Goal: Task Accomplishment & Management: Manage account settings

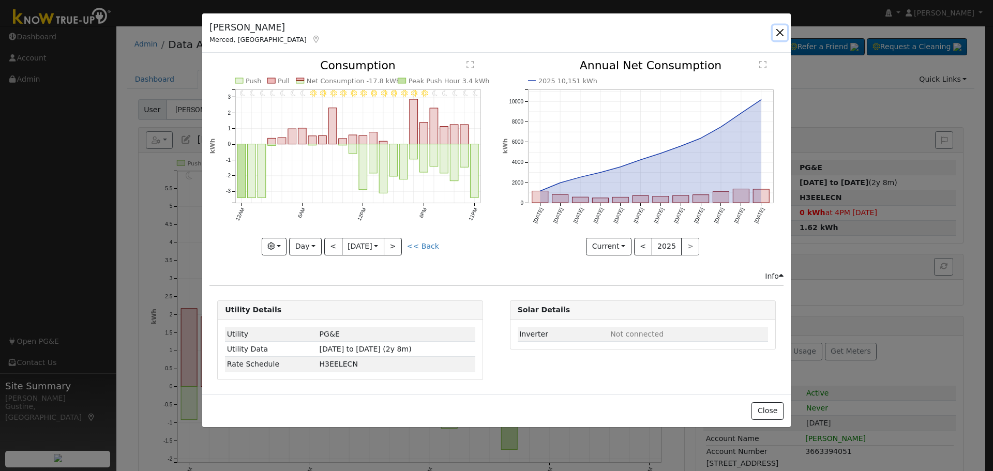
click at [786, 27] on button "button" at bounding box center [780, 32] width 14 height 14
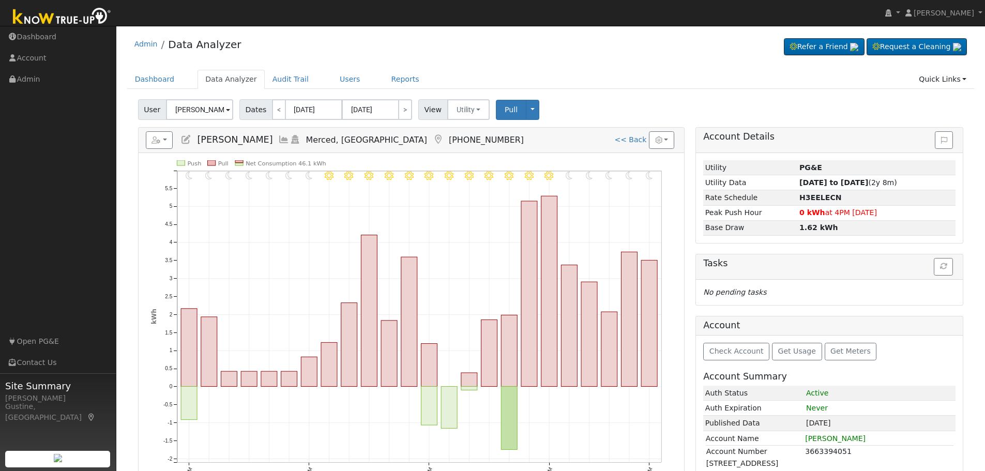
click at [326, 69] on div "Admin Data Analyzer Refer a Friend Request a Cleaning" at bounding box center [551, 319] width 858 height 577
click at [332, 73] on link "Users" at bounding box center [350, 79] width 36 height 19
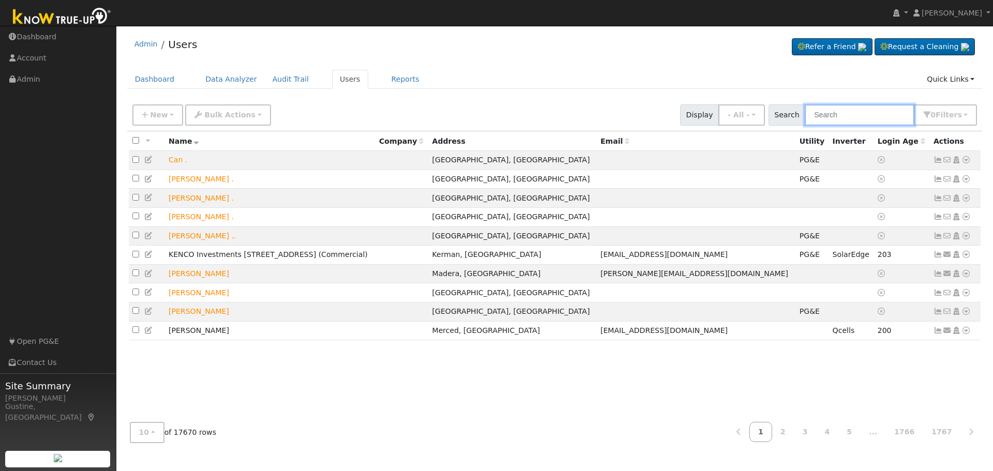
drag, startPoint x: 884, startPoint y: 121, endPoint x: 878, endPoint y: 114, distance: 9.9
click at [879, 115] on input "text" at bounding box center [860, 114] width 110 height 21
click at [870, 110] on input "text" at bounding box center [860, 114] width 110 height 21
type input "gilbert hern"
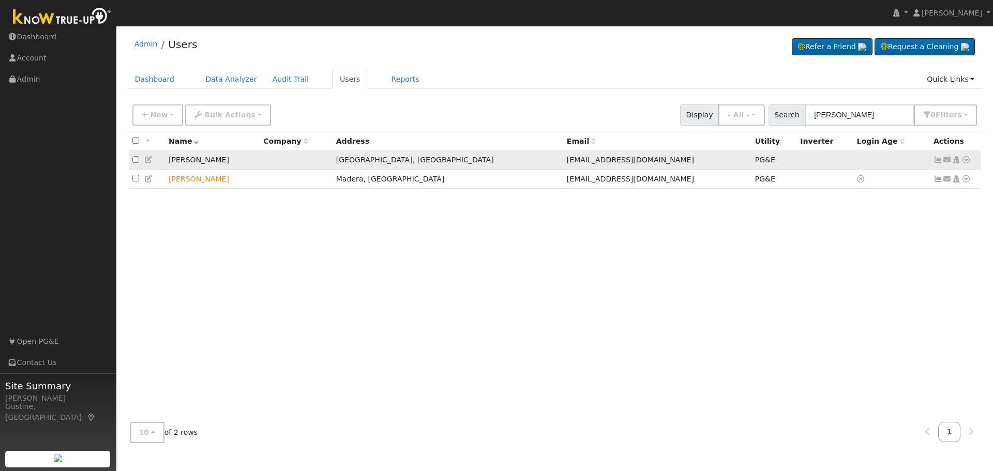
click at [935, 157] on link at bounding box center [937, 160] width 9 height 8
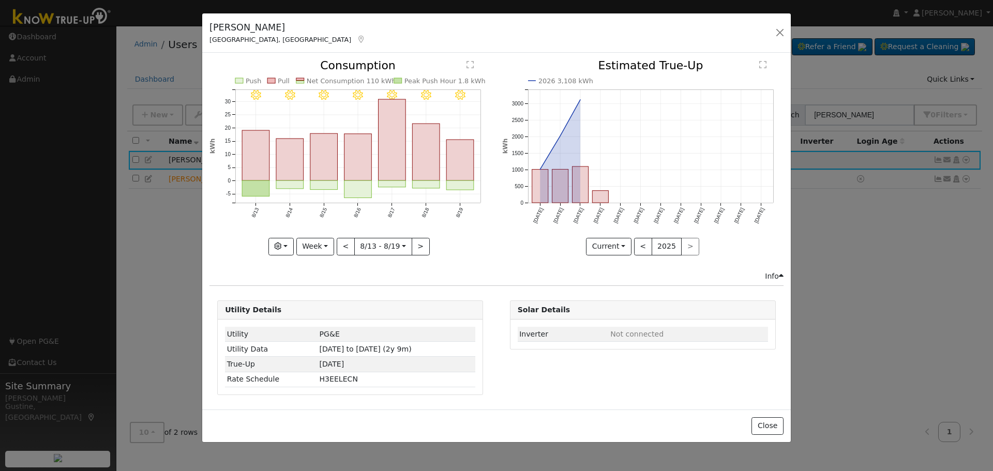
click at [458, 141] on rect "onclick=""" at bounding box center [460, 160] width 27 height 41
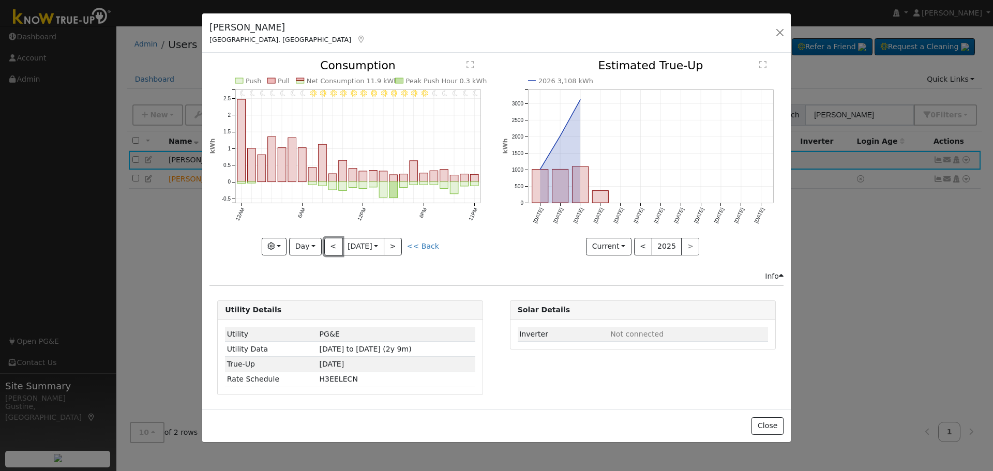
click at [334, 245] on button "<" at bounding box center [333, 247] width 18 height 18
click at [334, 246] on button "<" at bounding box center [333, 247] width 18 height 18
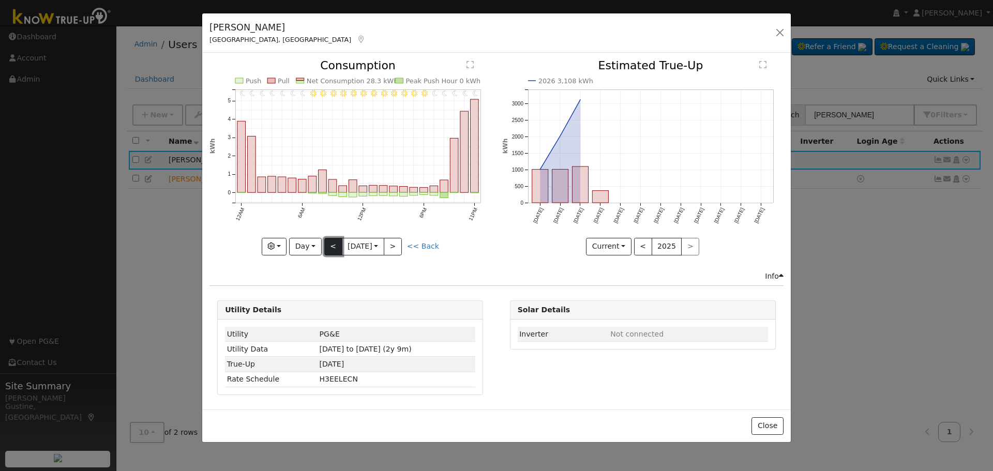
click at [334, 245] on button "<" at bounding box center [333, 247] width 18 height 18
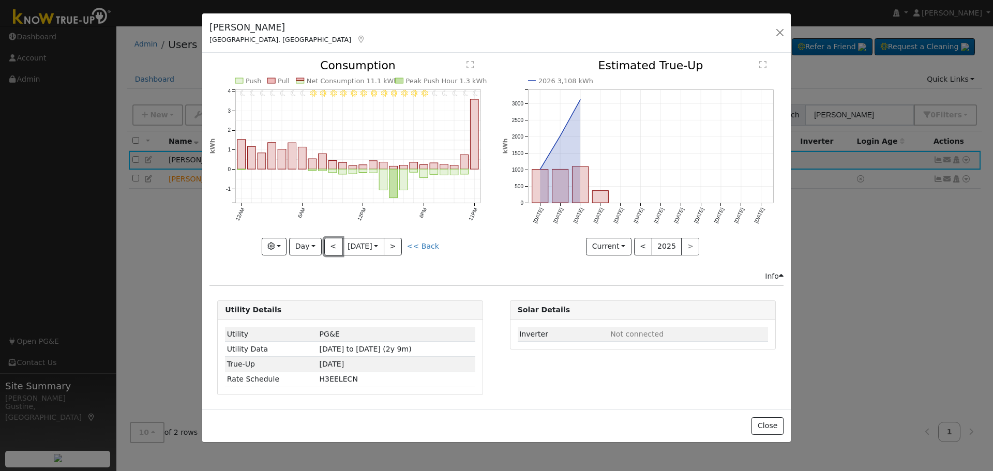
click at [328, 245] on button "<" at bounding box center [333, 247] width 18 height 18
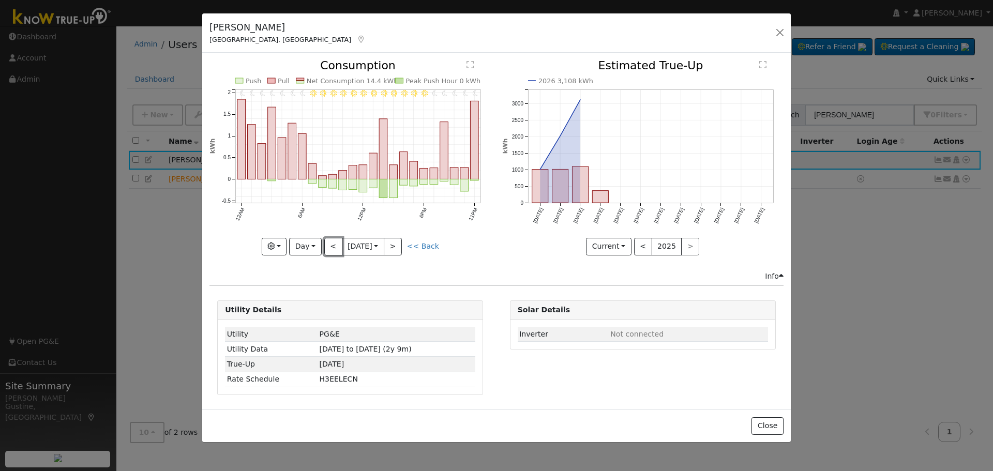
click at [337, 244] on button "<" at bounding box center [333, 247] width 18 height 18
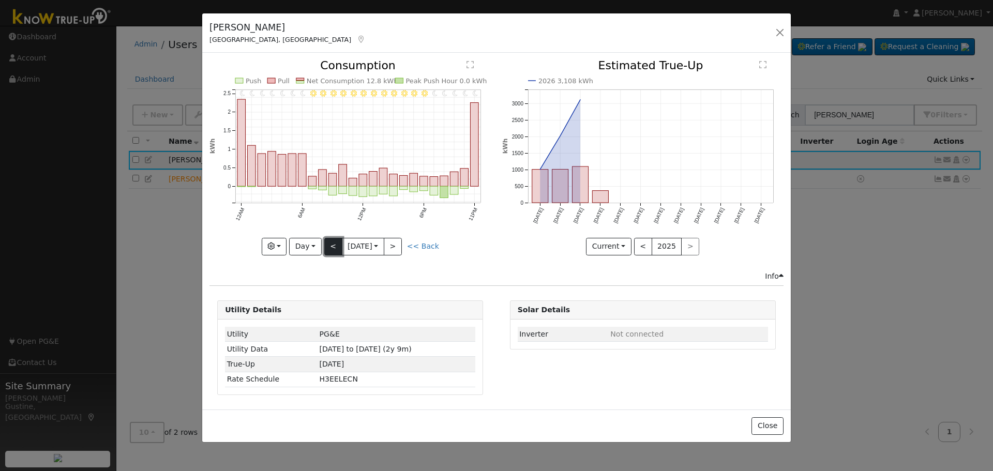
click at [332, 245] on button "<" at bounding box center [333, 247] width 18 height 18
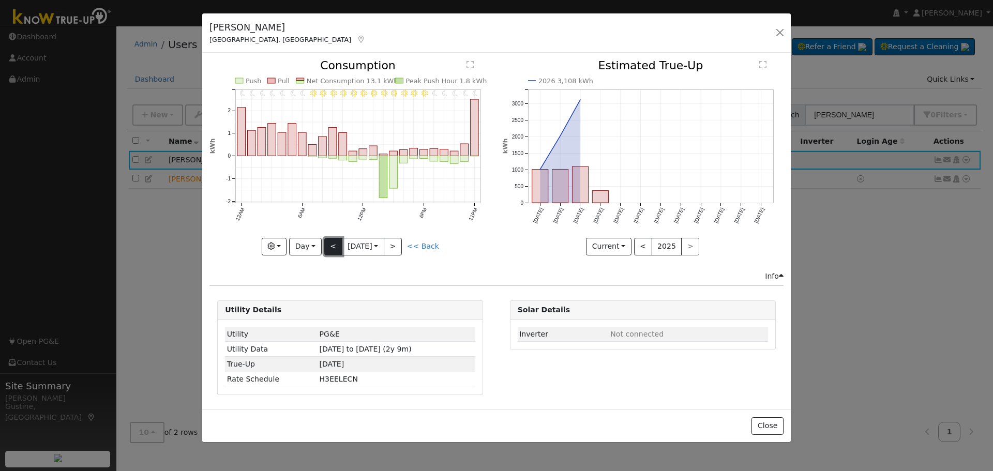
click at [334, 246] on button "<" at bounding box center [333, 247] width 18 height 18
type input "2025-08-12"
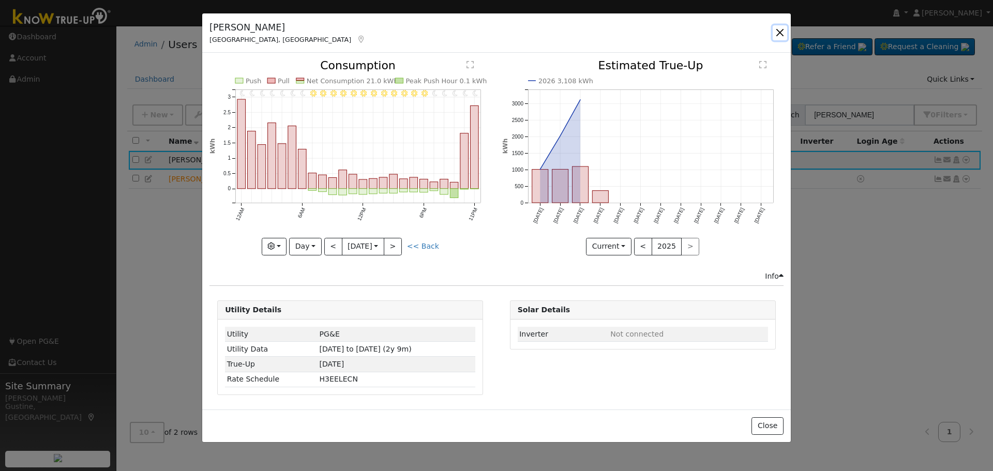
click at [775, 34] on button "button" at bounding box center [780, 32] width 14 height 14
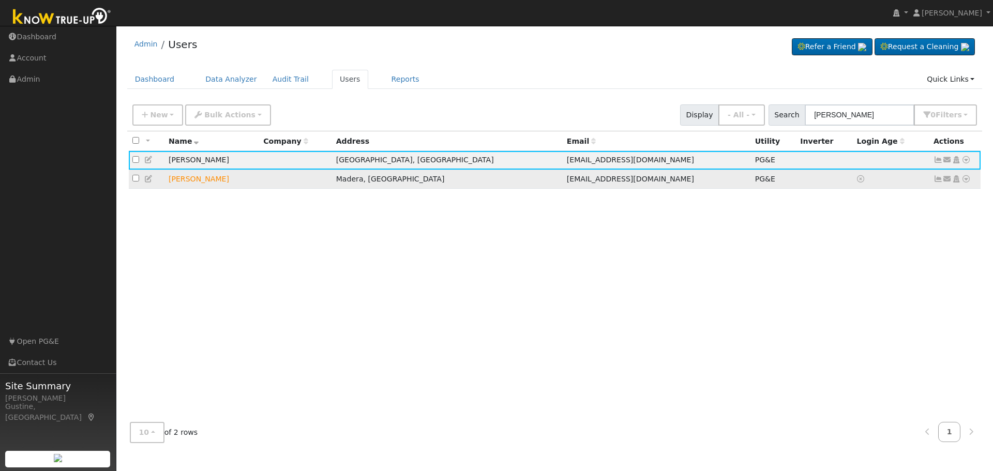
click at [937, 183] on icon at bounding box center [937, 178] width 9 height 7
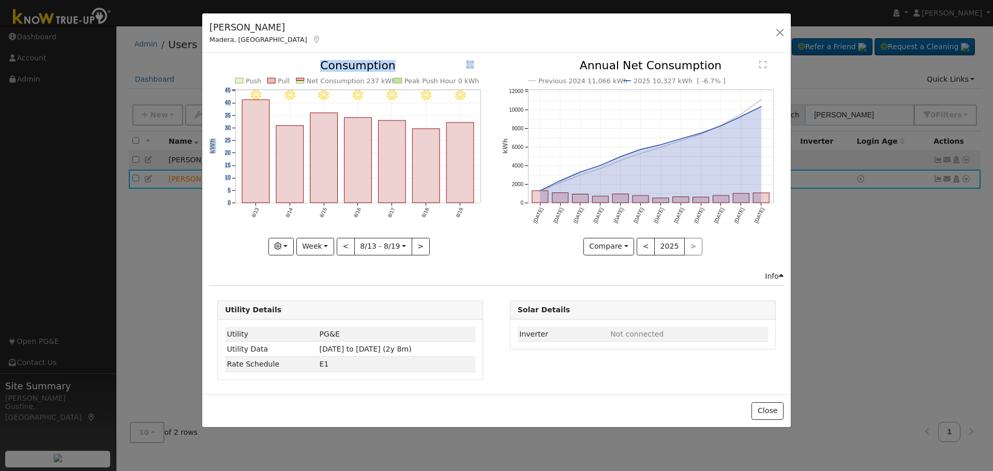
click at [473, 171] on icon "8/19 - Clear 8/18 - Clear 8/17 - Clear 8/16 - Clear 8/15 - Clear 8/14 - Clear 8…" at bounding box center [349, 154] width 281 height 189
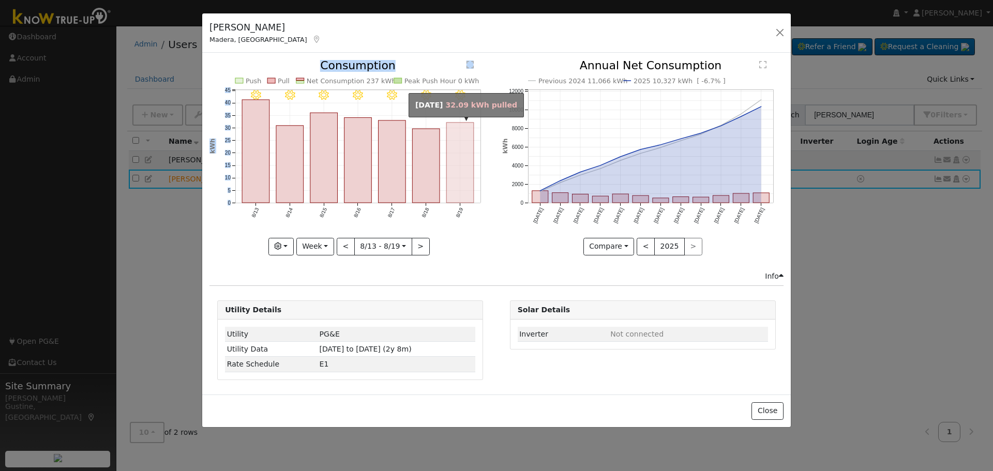
click at [472, 171] on rect "onclick=""" at bounding box center [460, 163] width 27 height 80
type input "2025-08-19"
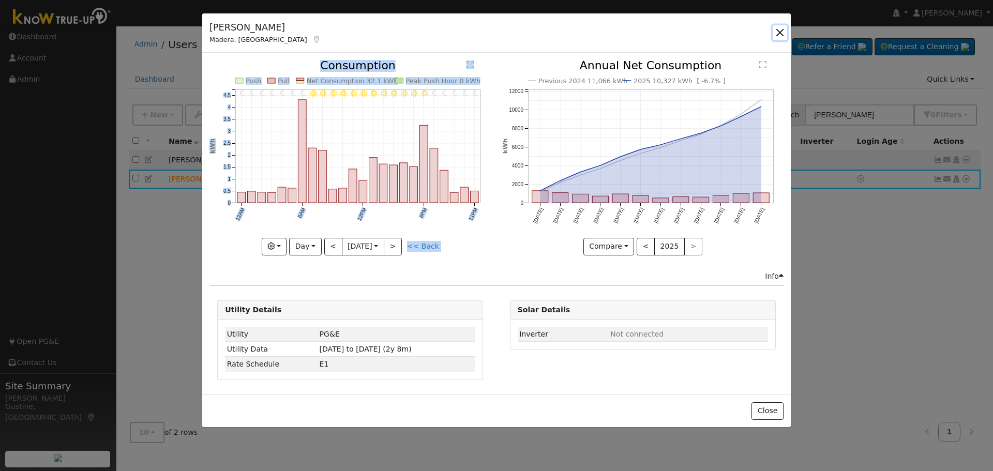
click at [785, 31] on button "button" at bounding box center [780, 32] width 14 height 14
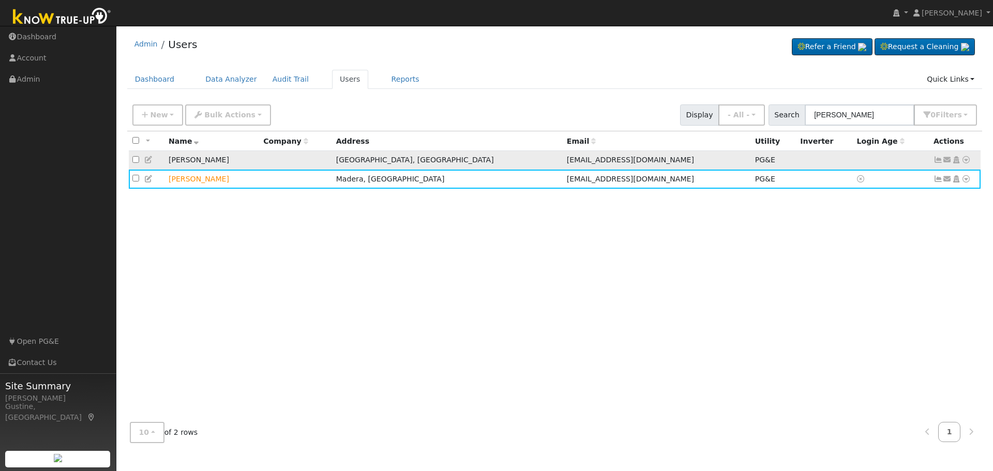
click at [935, 159] on icon at bounding box center [937, 159] width 9 height 7
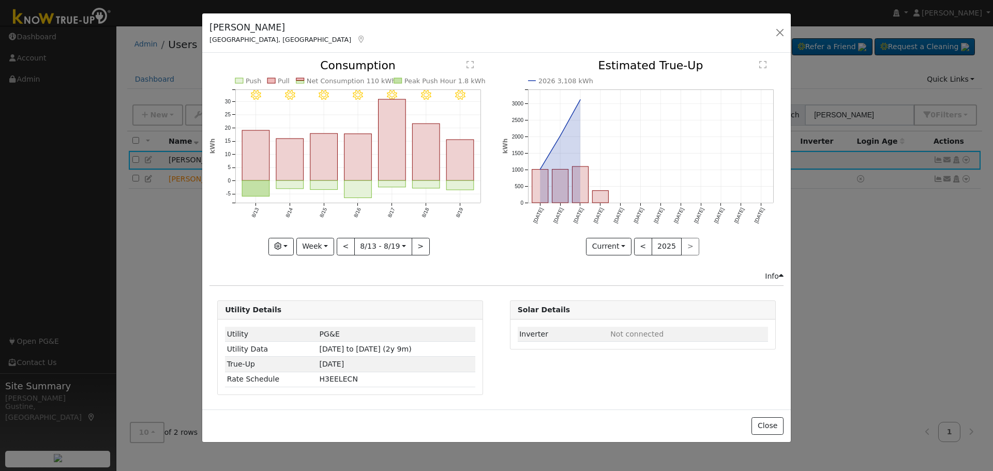
click at [356, 40] on icon at bounding box center [360, 39] width 9 height 7
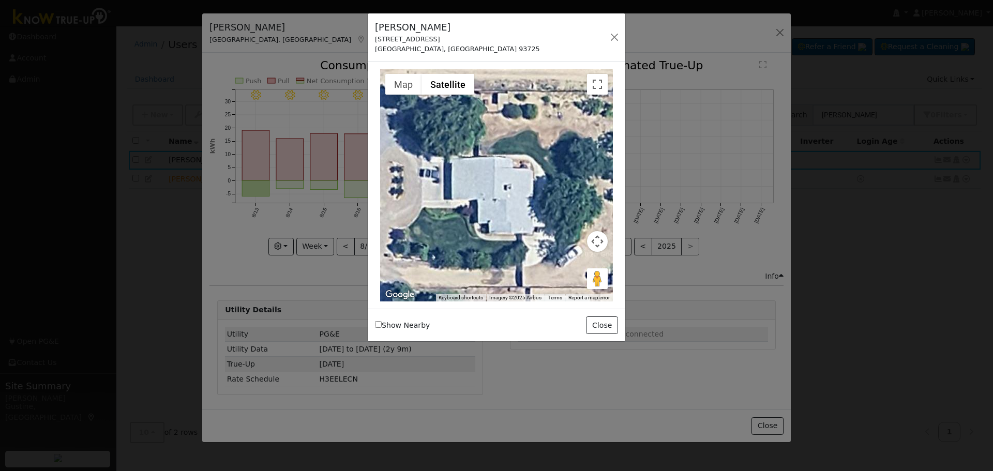
click at [609, 44] on div "Gilbert Hernandez 12382 South Chestnut Avenue Fresno, CA 93725 Default Account …" at bounding box center [497, 37] width 258 height 49
click at [613, 40] on button "button" at bounding box center [614, 37] width 14 height 14
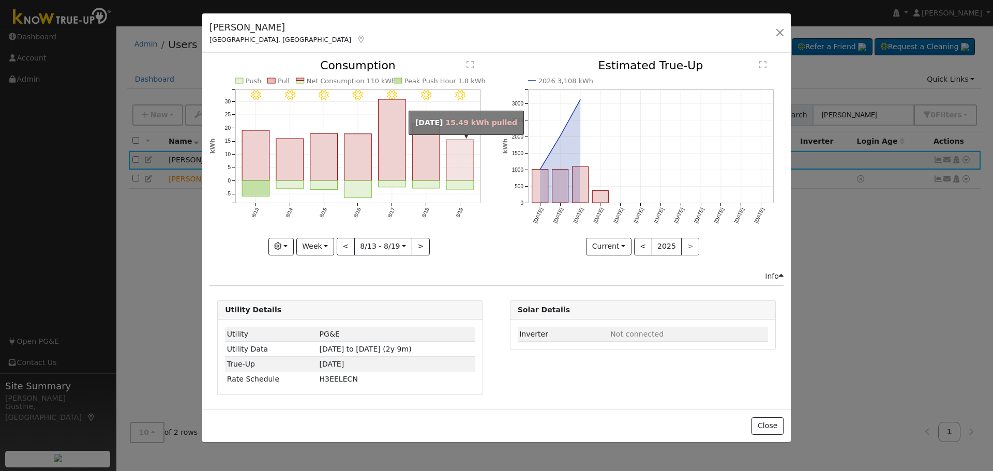
click at [465, 171] on rect "onclick=""" at bounding box center [460, 160] width 27 height 41
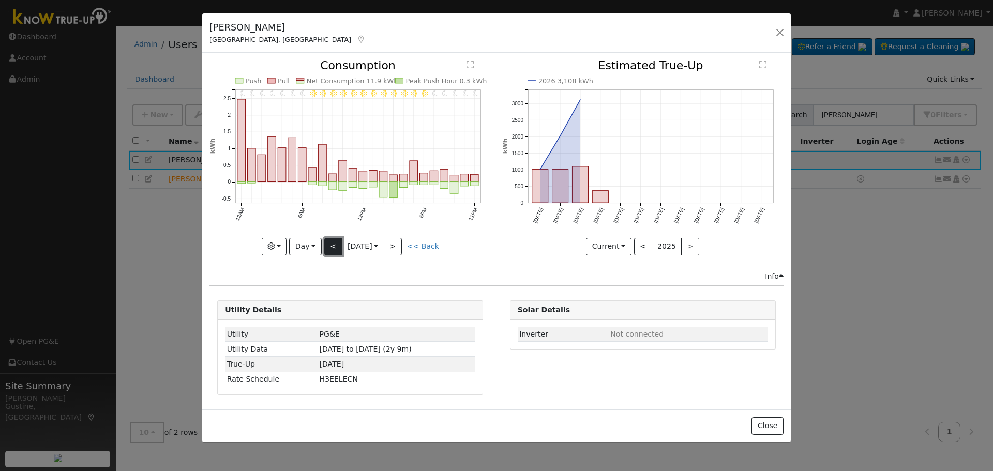
click at [331, 250] on button "<" at bounding box center [333, 247] width 18 height 18
click at [332, 241] on button "<" at bounding box center [333, 247] width 18 height 18
type input "2025-08-17"
